Goal: Find specific page/section: Find specific page/section

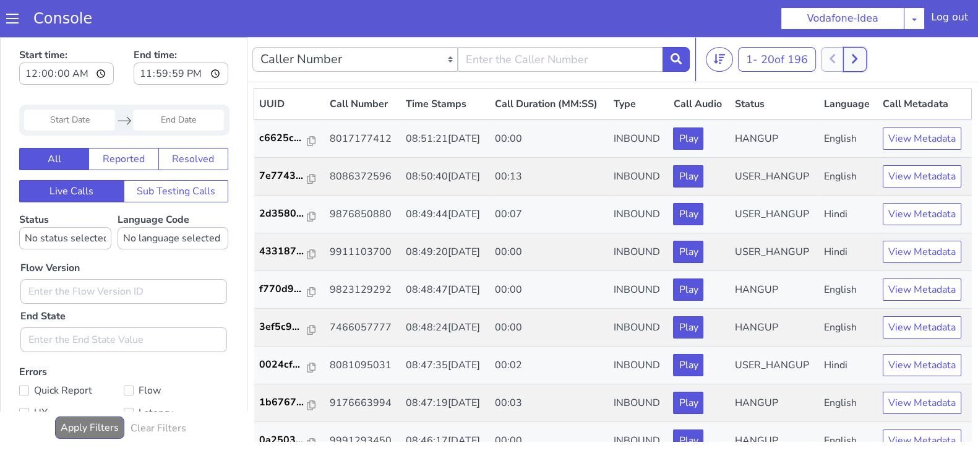
click at [826, 184] on icon at bounding box center [822, 189] width 7 height 11
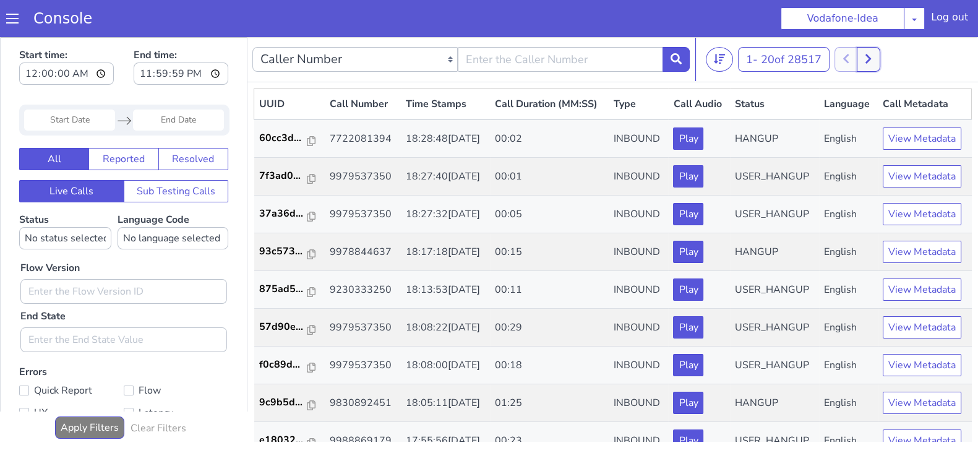
click at [871, 418] on button at bounding box center [859, 412] width 23 height 25
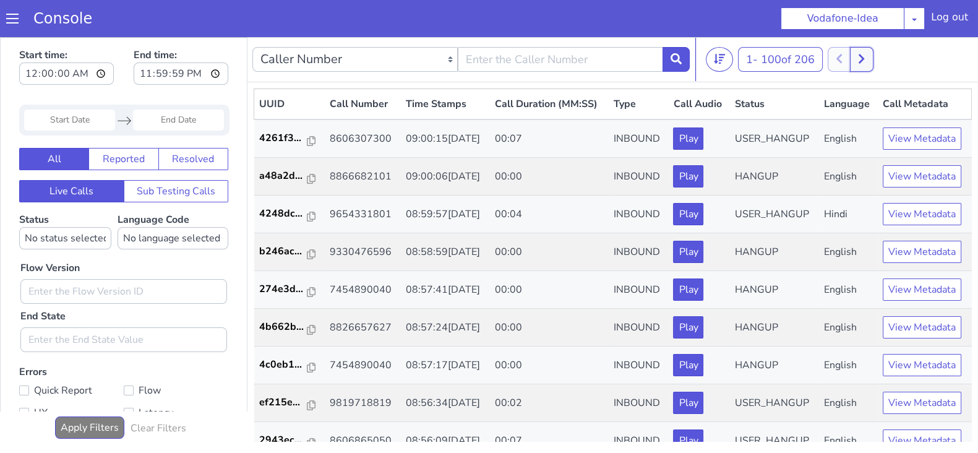
click at [838, 184] on button at bounding box center [829, 190] width 23 height 25
click at [867, 73] on button at bounding box center [855, 76] width 23 height 25
click at [827, 117] on button at bounding box center [834, 117] width 23 height 25
click at [829, 225] on icon at bounding box center [827, 227] width 6 height 9
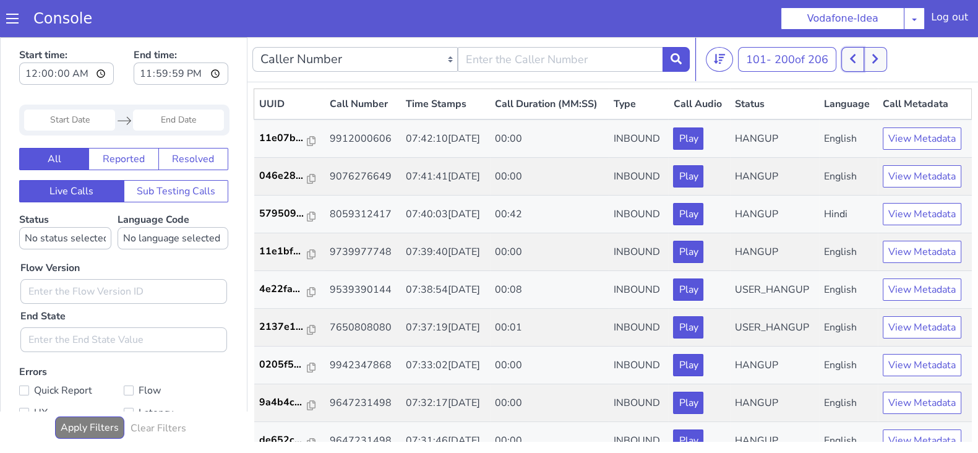
click at [841, 82] on button at bounding box center [844, 83] width 23 height 25
click at [874, 45] on button at bounding box center [866, 45] width 23 height 25
click at [856, 99] on button at bounding box center [848, 98] width 23 height 25
click at [832, 132] on icon at bounding box center [831, 131] width 6 height 9
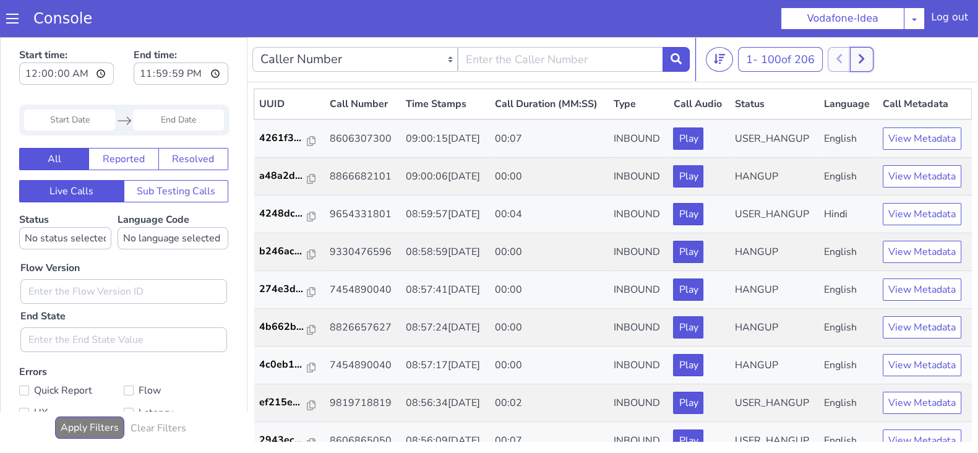
click at [859, 61] on button at bounding box center [859, 67] width 23 height 25
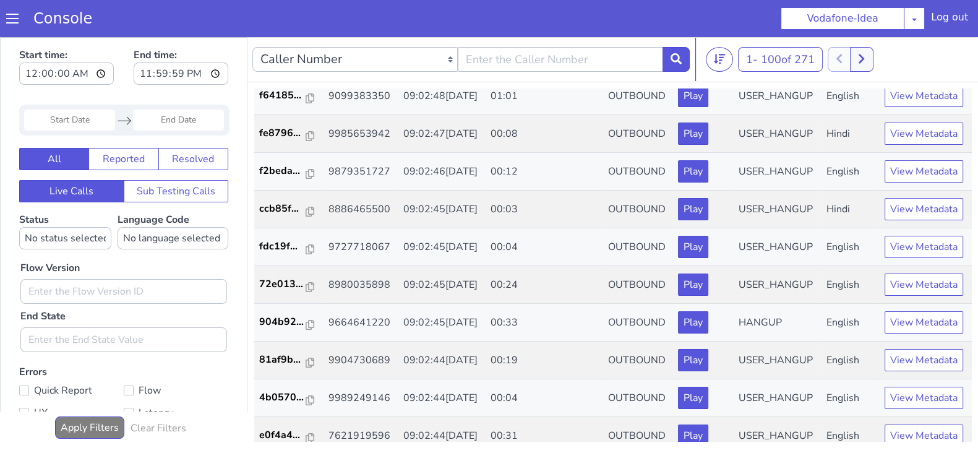
scroll to position [725, 0]
